Goal: Task Accomplishment & Management: Complete application form

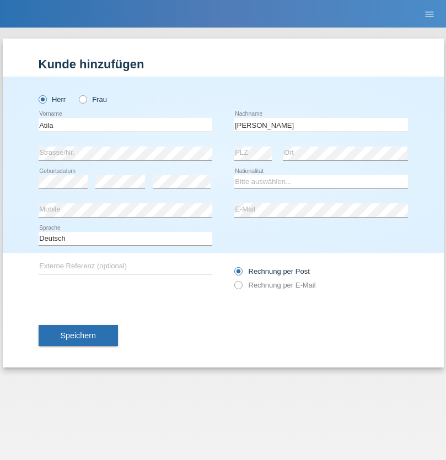
type input "[PERSON_NAME]"
select select "SK"
select select "C"
select select "22"
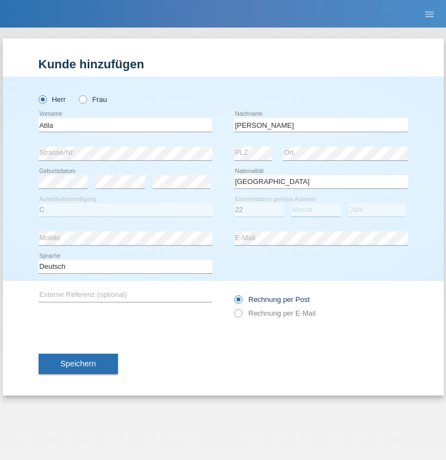
select select "08"
select select "2021"
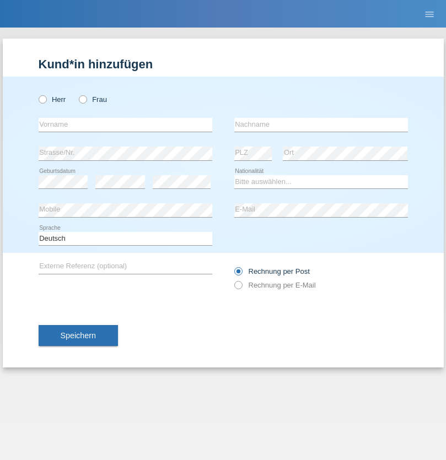
radio input "true"
click at [125, 125] on input "text" at bounding box center [126, 125] width 174 height 14
type input "[PERSON_NAME]"
click at [321, 125] on input "text" at bounding box center [321, 125] width 174 height 14
type input "Zhigolli"
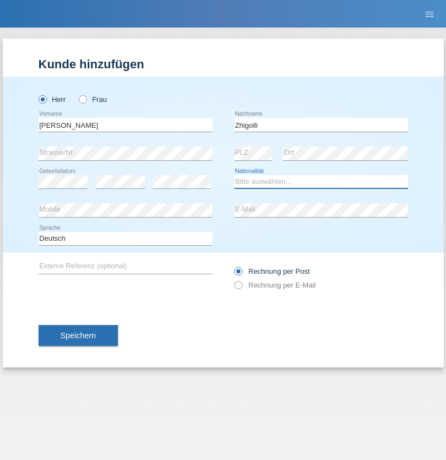
select select "XK"
select select "C"
select select "27"
select select "10"
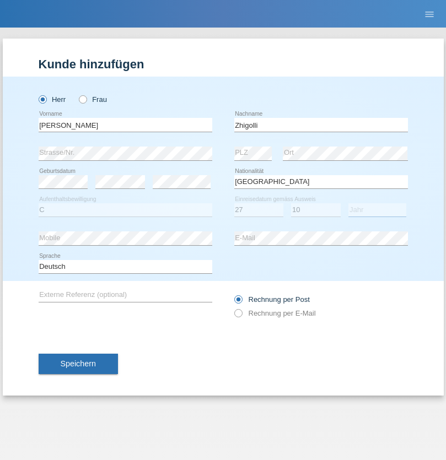
select select "1995"
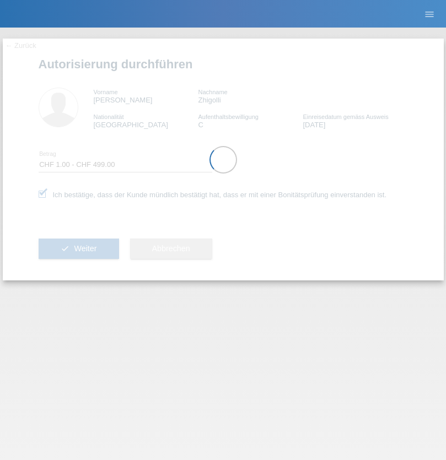
select select "1"
